Goal: Information Seeking & Learning: Understand process/instructions

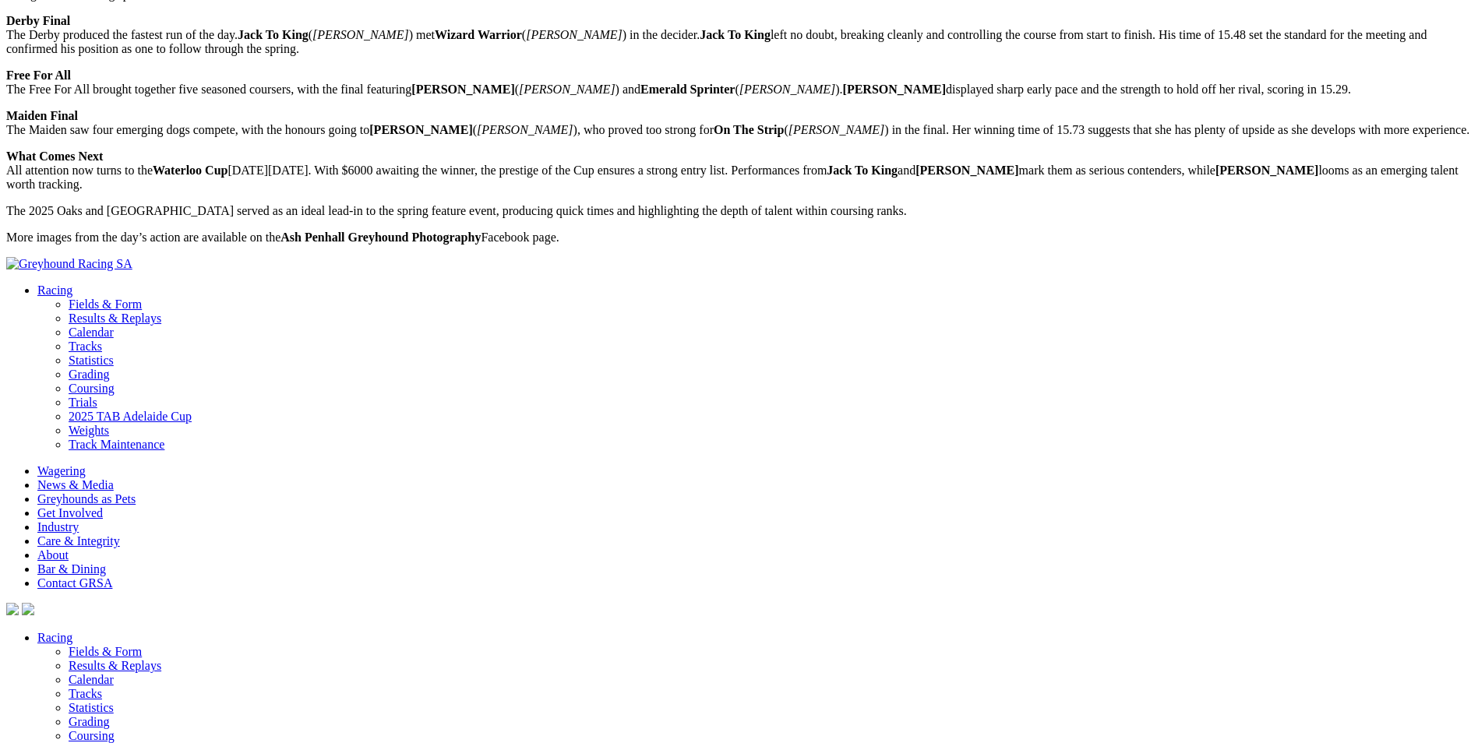
scroll to position [274, 0]
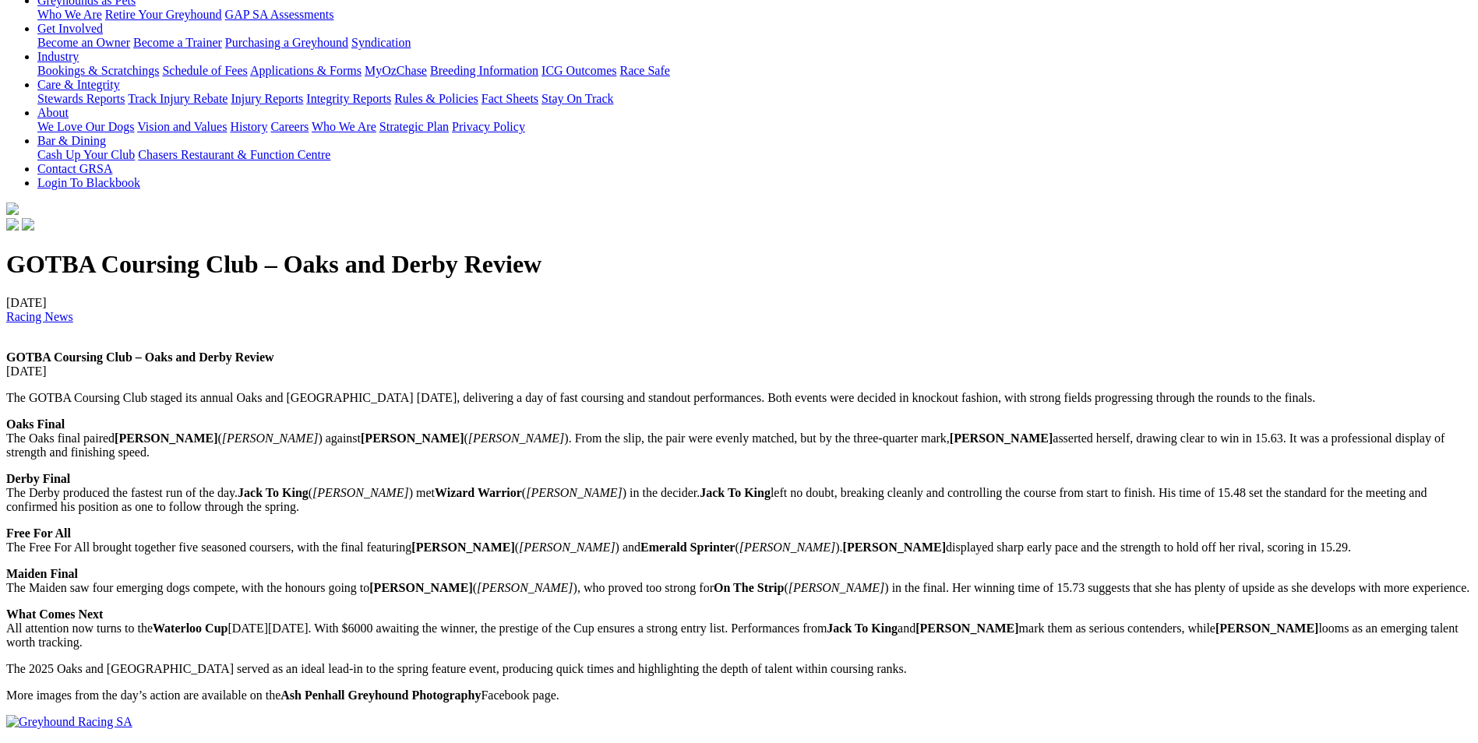
drag, startPoint x: 839, startPoint y: 422, endPoint x: 851, endPoint y: 419, distance: 12.8
click at [839, 405] on p "The GOTBA Coursing Club staged its annual Oaks and Derby on Saturday, deliverin…" at bounding box center [738, 398] width 1465 height 14
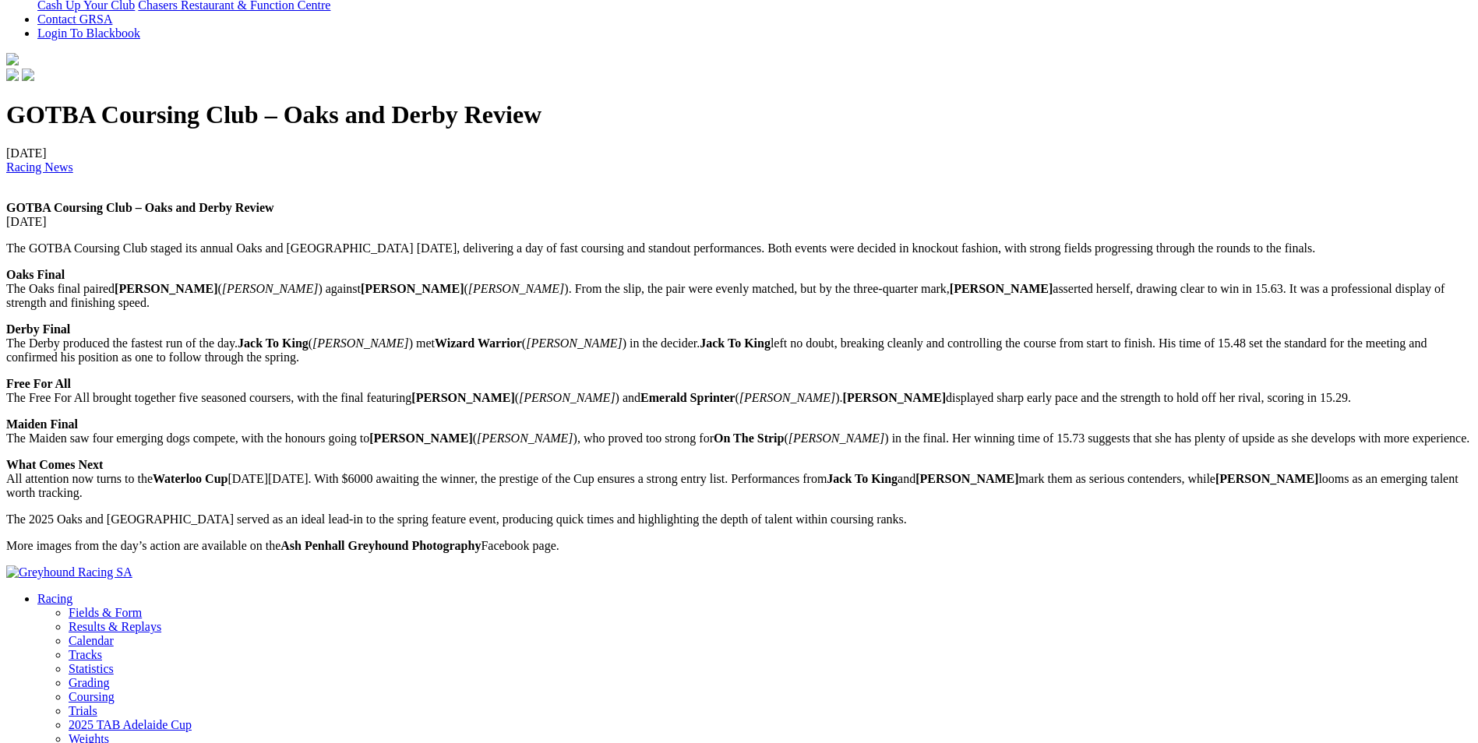
scroll to position [430, 0]
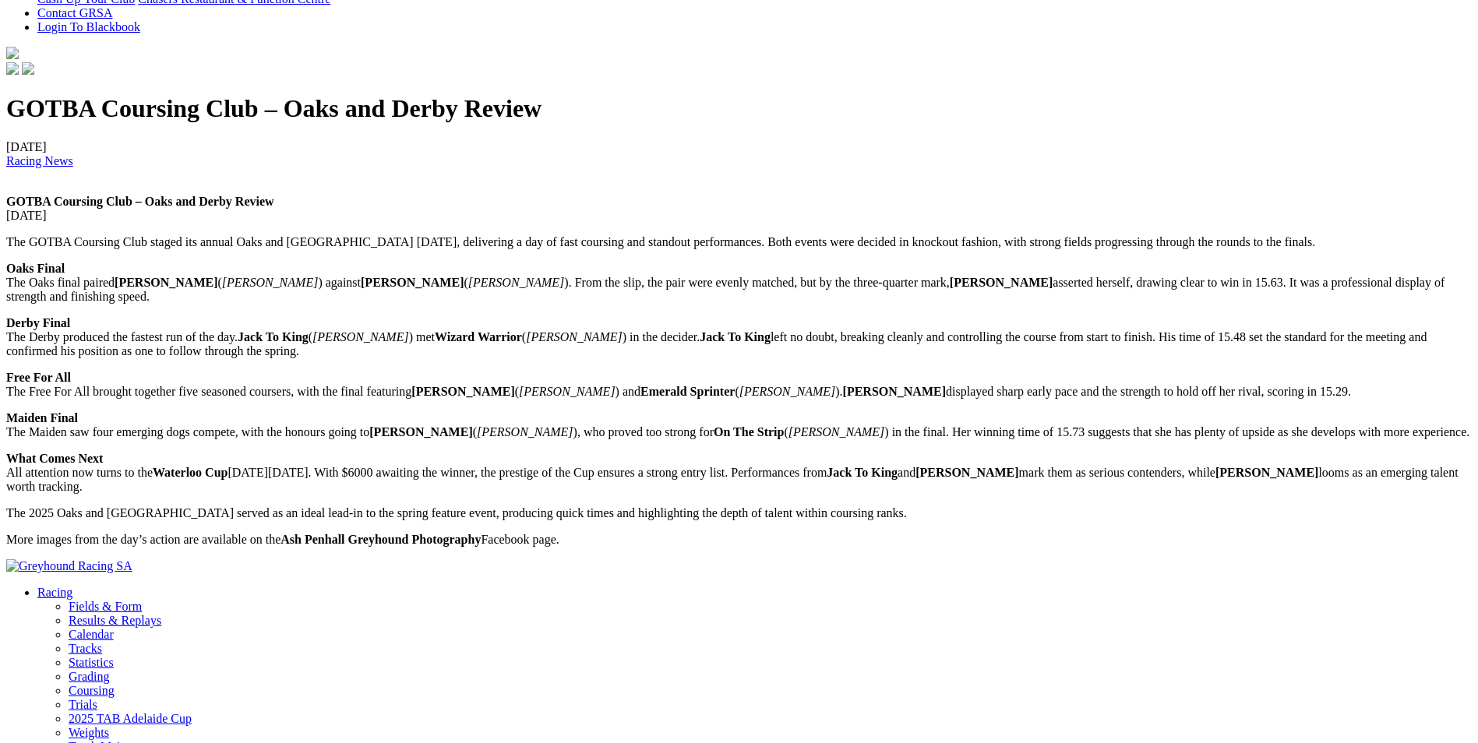
click at [1215, 479] on strong "Bella Mac" at bounding box center [1266, 472] width 103 height 13
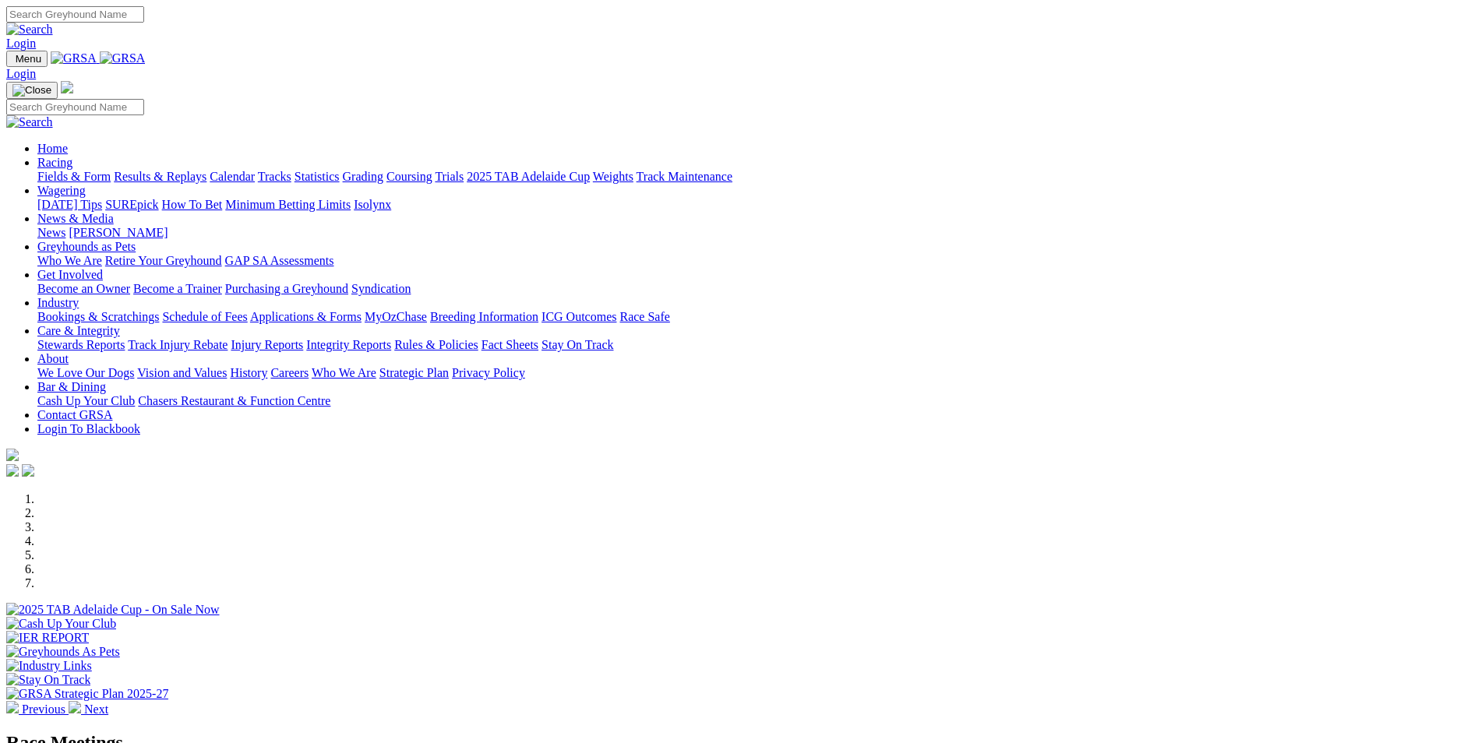
click at [120, 324] on link "Care & Integrity" at bounding box center [78, 330] width 83 height 13
click at [69, 352] on link "About" at bounding box center [52, 358] width 31 height 13
click at [120, 324] on link "Care & Integrity" at bounding box center [78, 330] width 83 height 13
click at [478, 338] on link "Rules & Policies" at bounding box center [436, 344] width 84 height 13
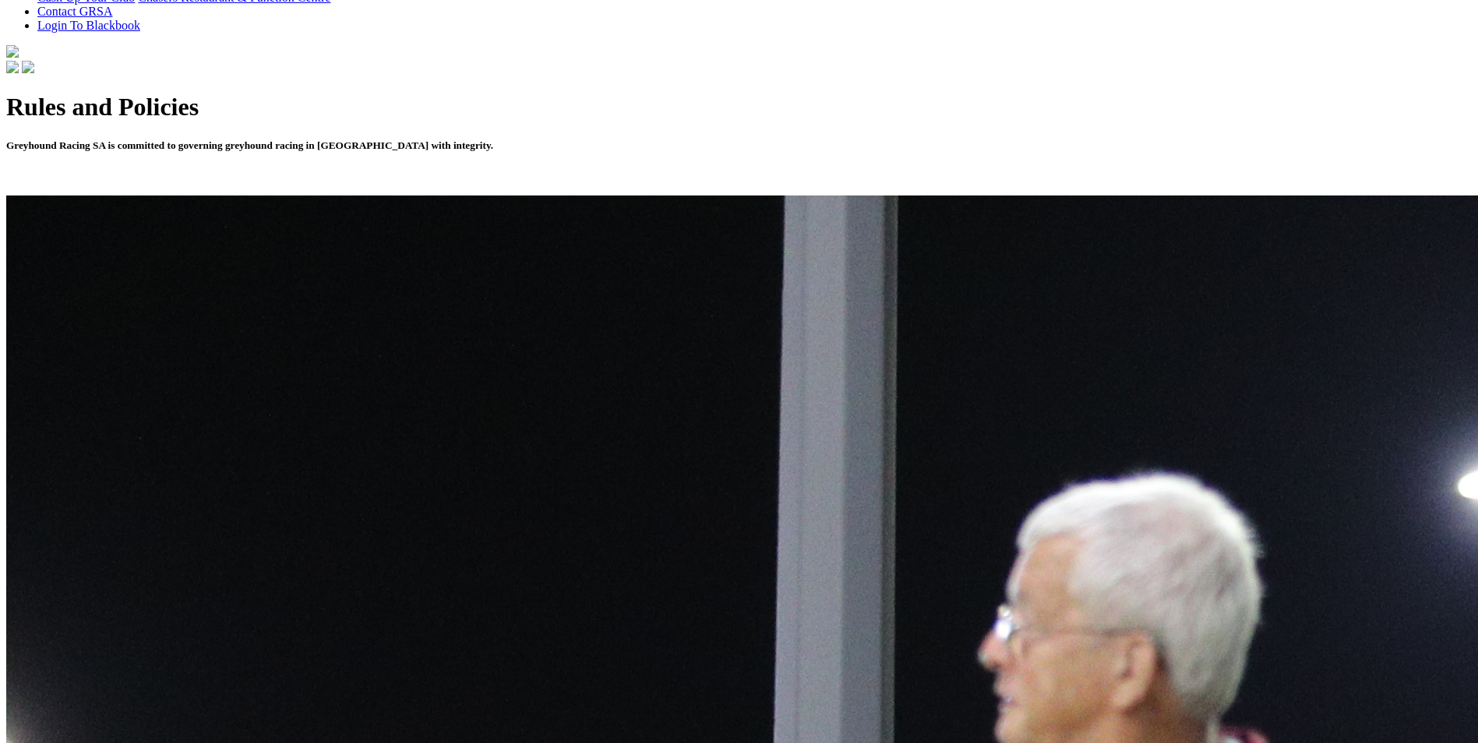
scroll to position [467, 0]
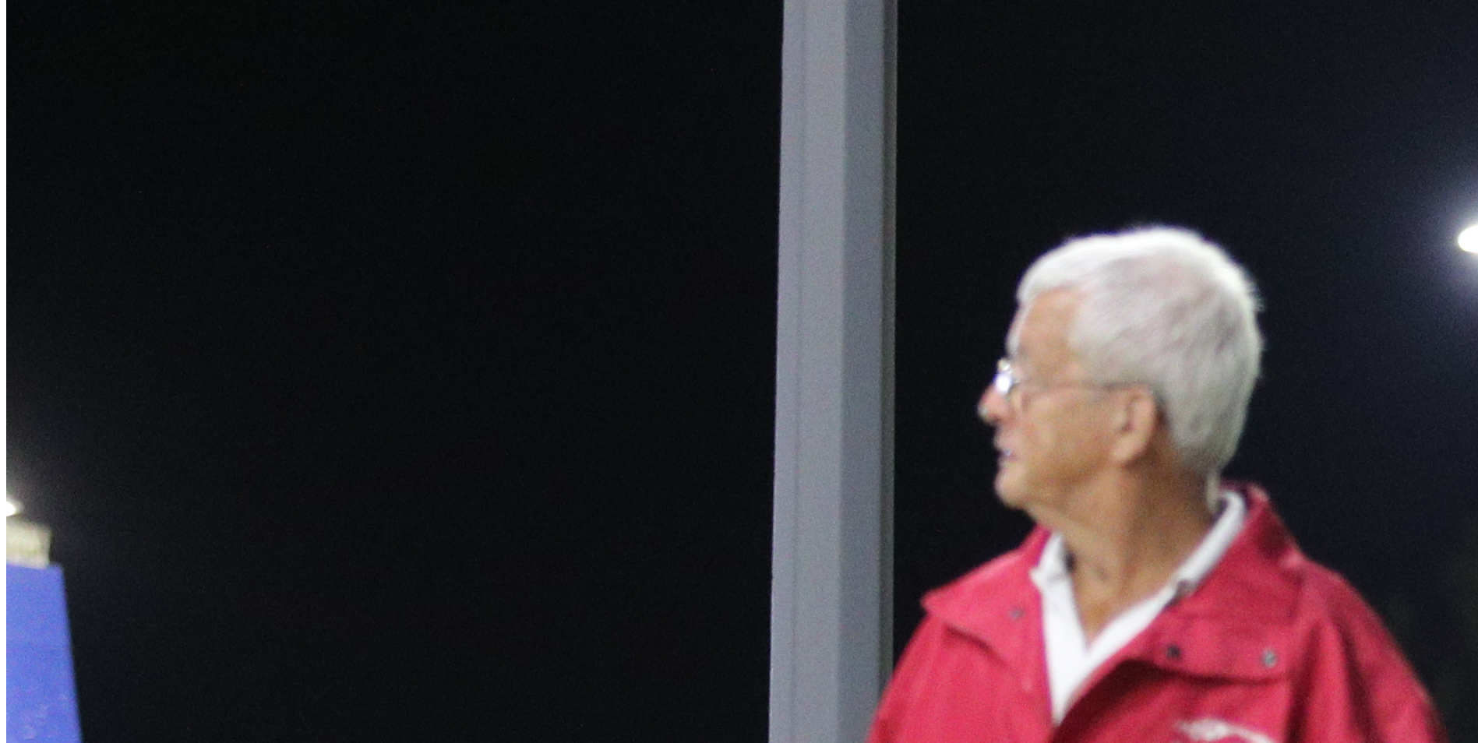
scroll to position [701, 0]
